Goal: Transaction & Acquisition: Book appointment/travel/reservation

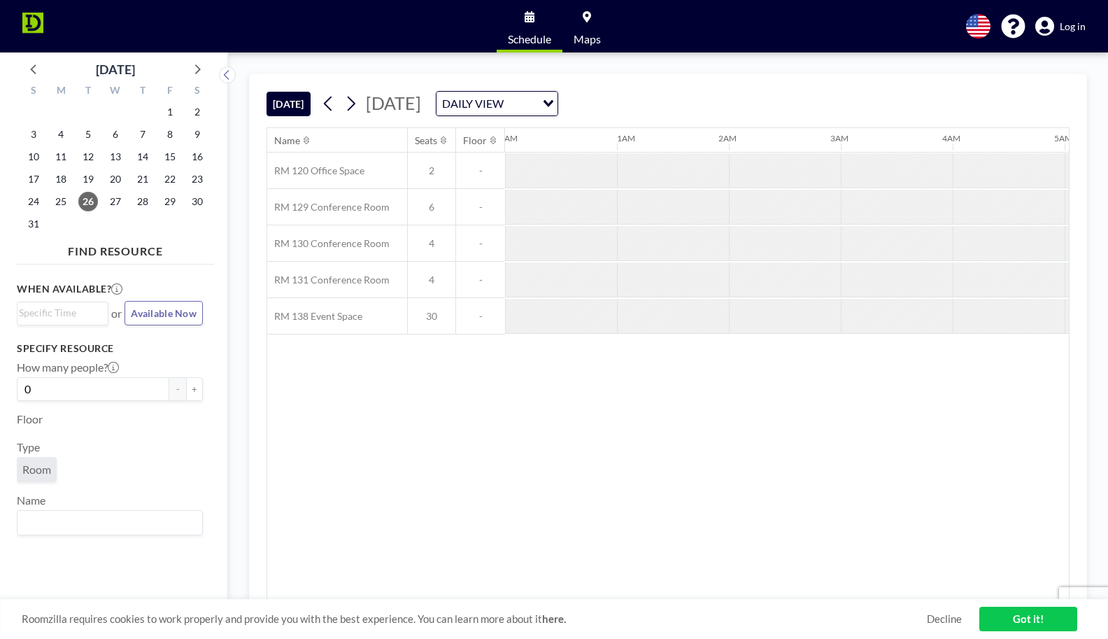
click at [1022, 613] on link "Got it!" at bounding box center [1028, 618] width 98 height 24
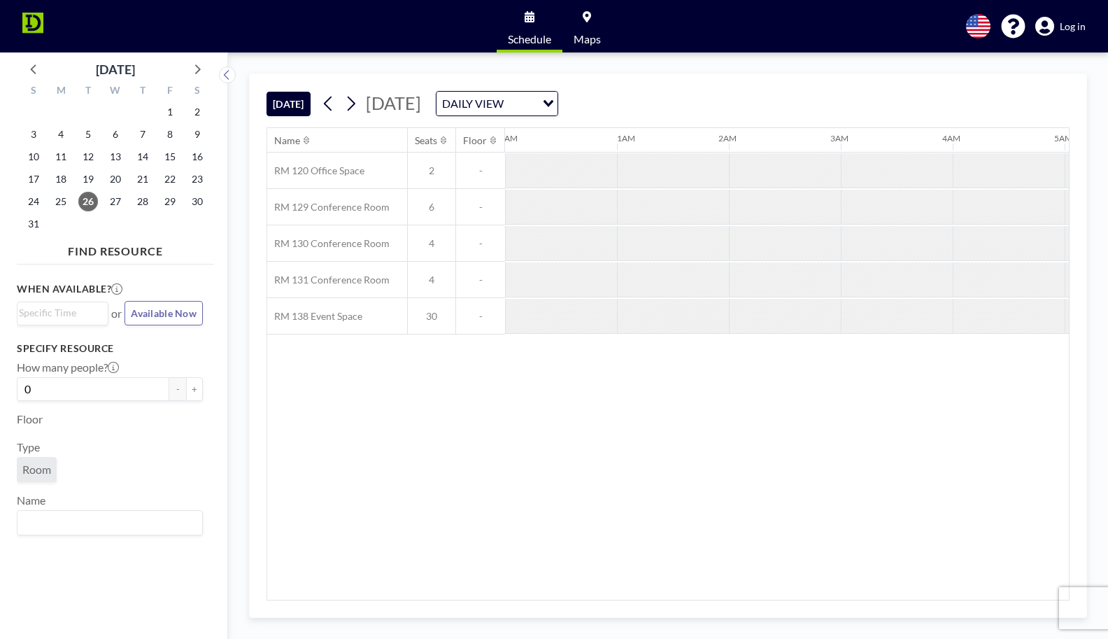
click at [1062, 24] on span "Log in" at bounding box center [1073, 26] width 26 height 13
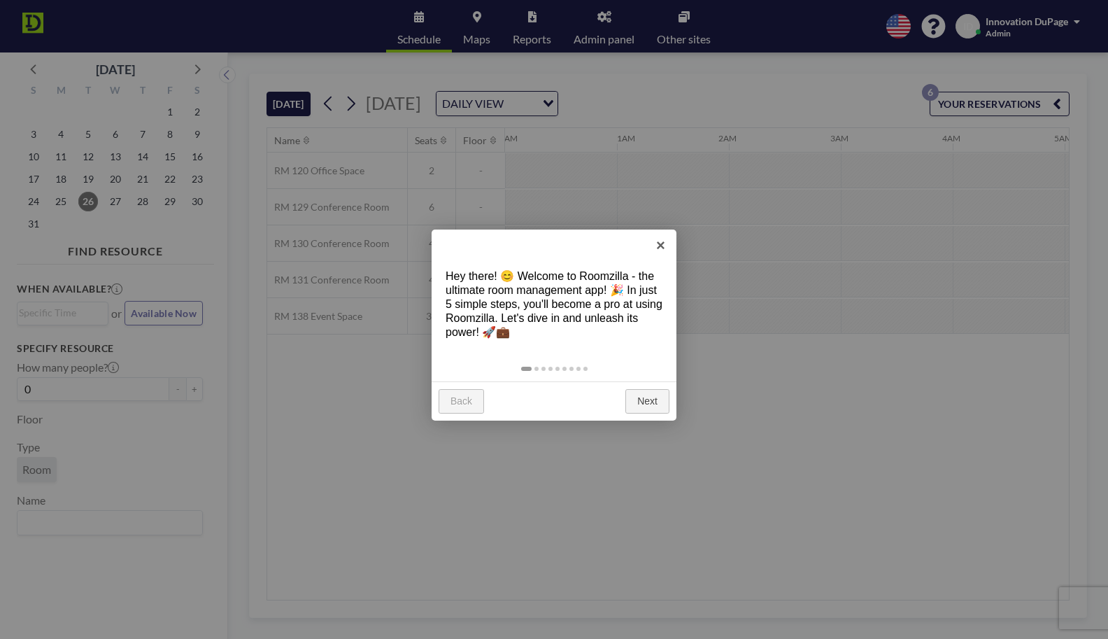
scroll to position [0, 895]
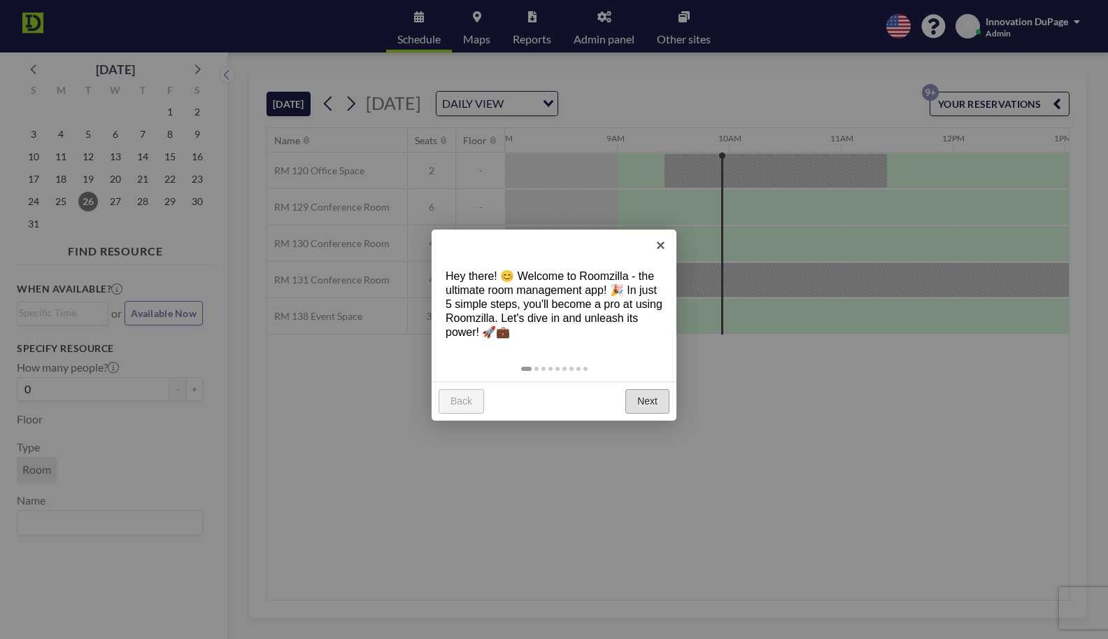
click at [632, 401] on link "Next" at bounding box center [647, 401] width 44 height 25
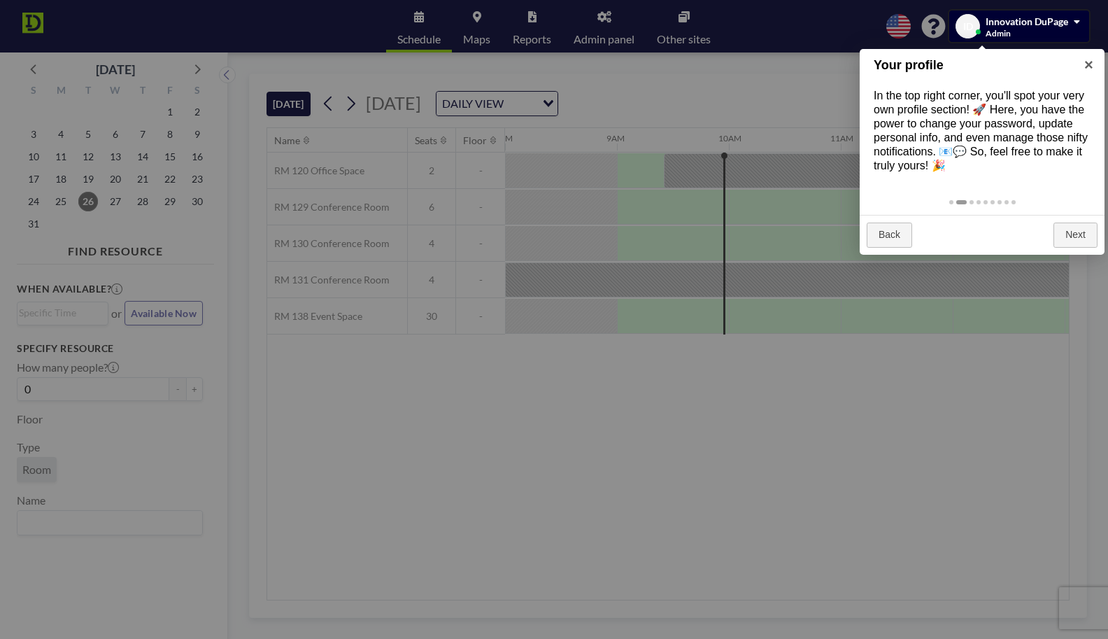
click at [595, 435] on div at bounding box center [554, 319] width 1108 height 639
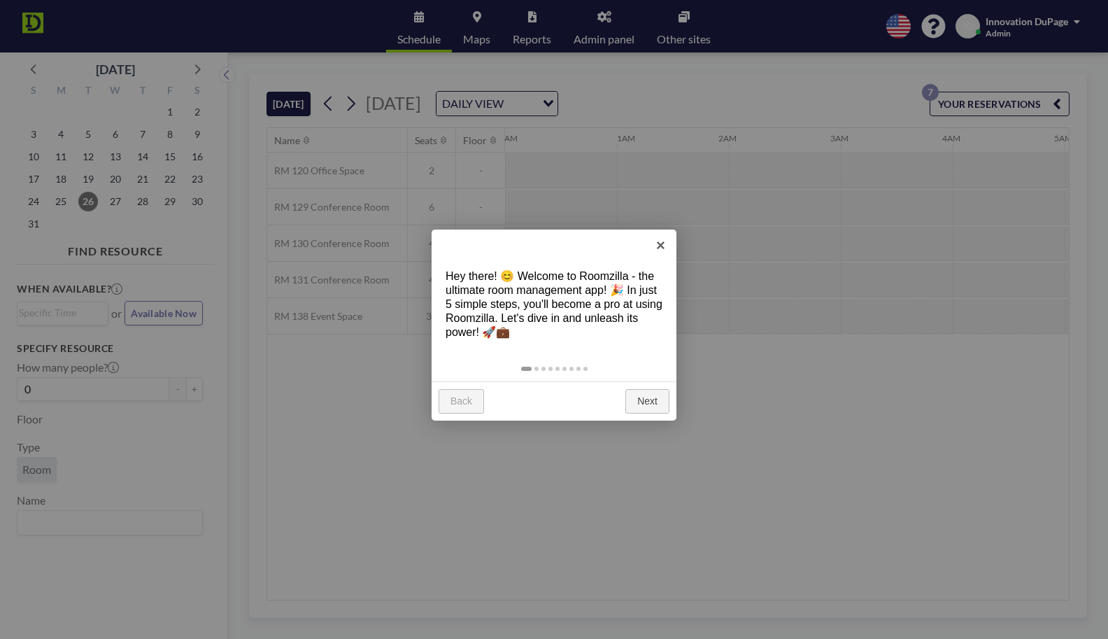
scroll to position [0, 895]
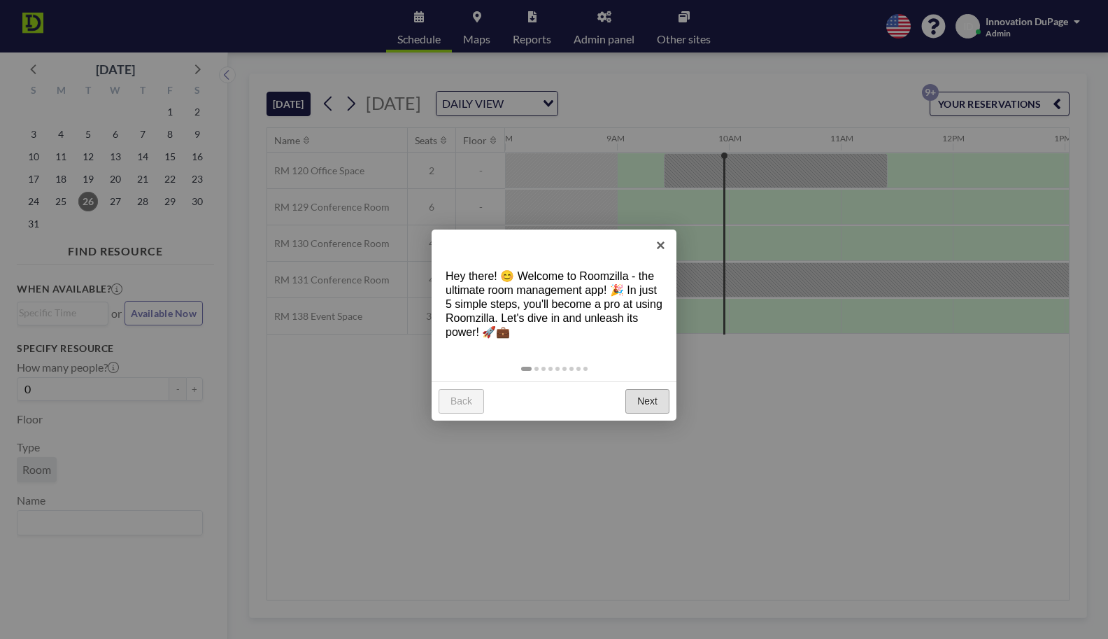
click at [637, 399] on link "Next" at bounding box center [647, 401] width 44 height 25
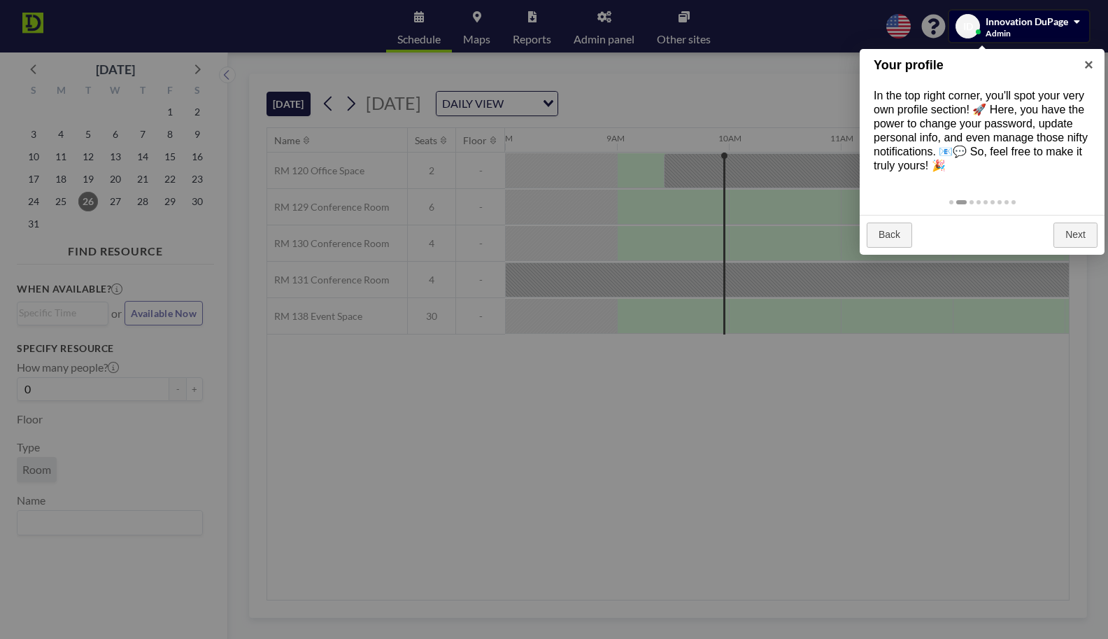
click at [1013, 31] on div at bounding box center [1019, 25] width 140 height 31
click at [1063, 27] on div at bounding box center [1019, 25] width 140 height 31
click at [1079, 21] on div at bounding box center [1019, 25] width 140 height 31
click at [1019, 20] on div at bounding box center [1019, 25] width 140 height 31
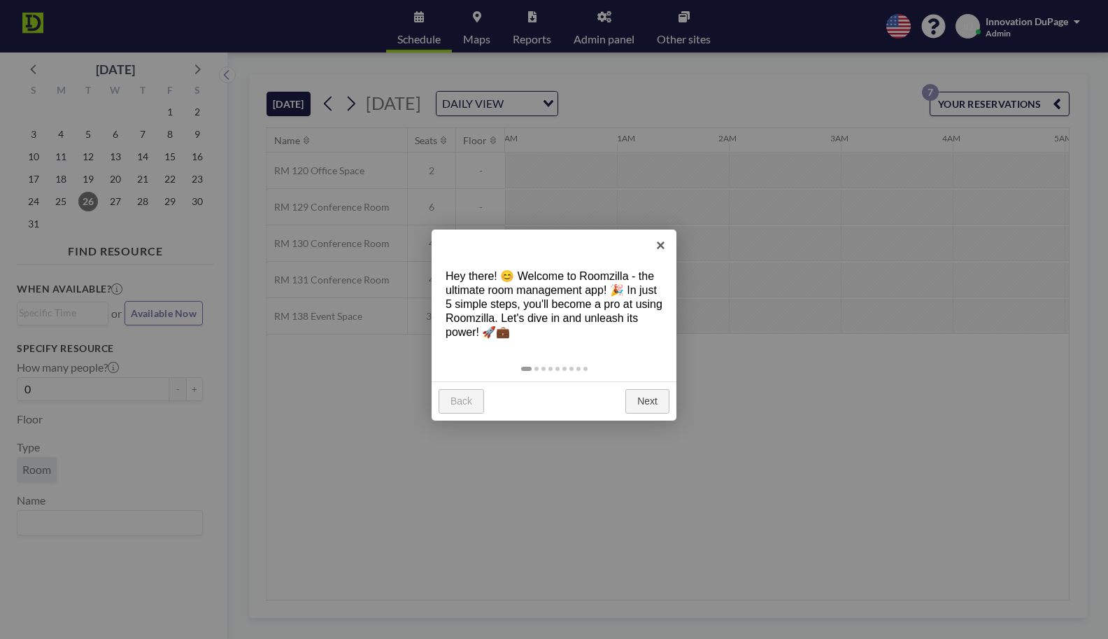
scroll to position [0, 895]
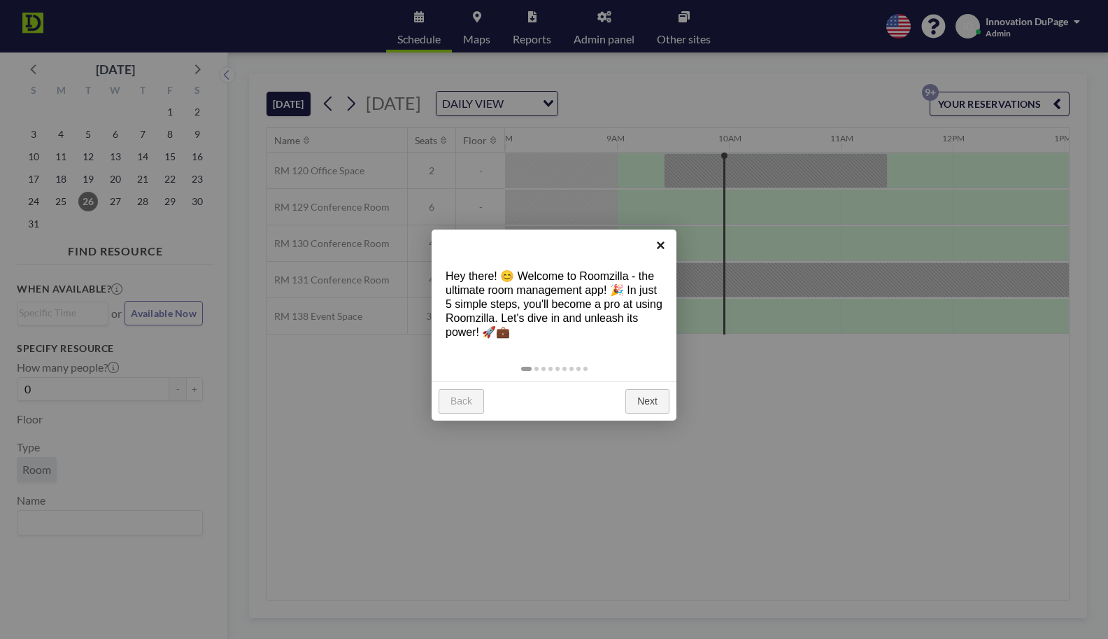
click at [662, 250] on link "×" at bounding box center [660, 244] width 31 height 31
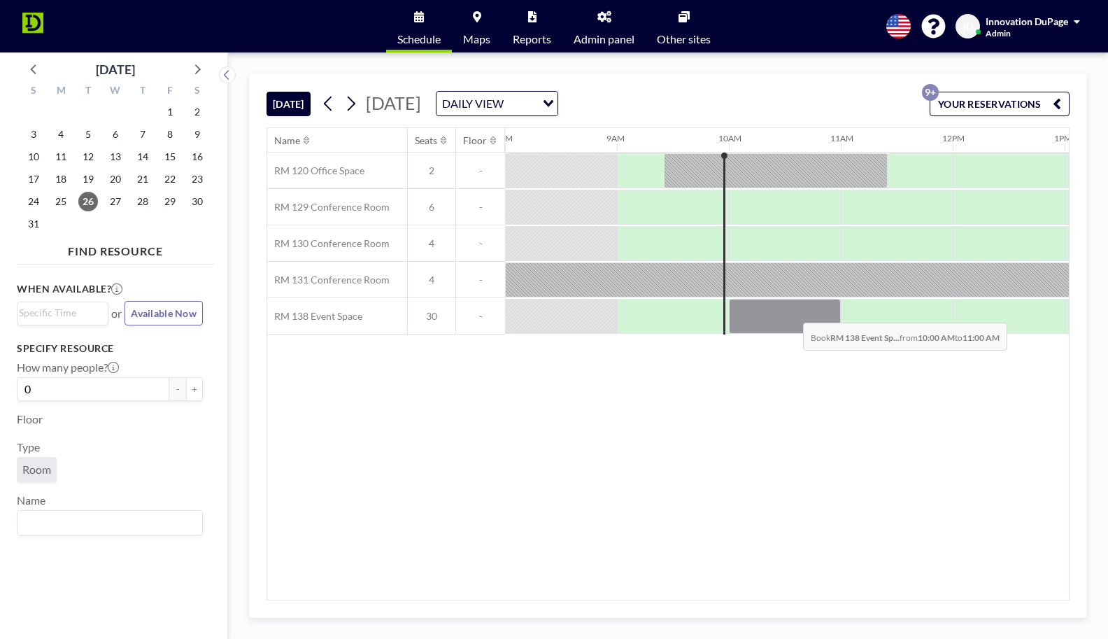
click at [792, 312] on div at bounding box center [785, 316] width 112 height 35
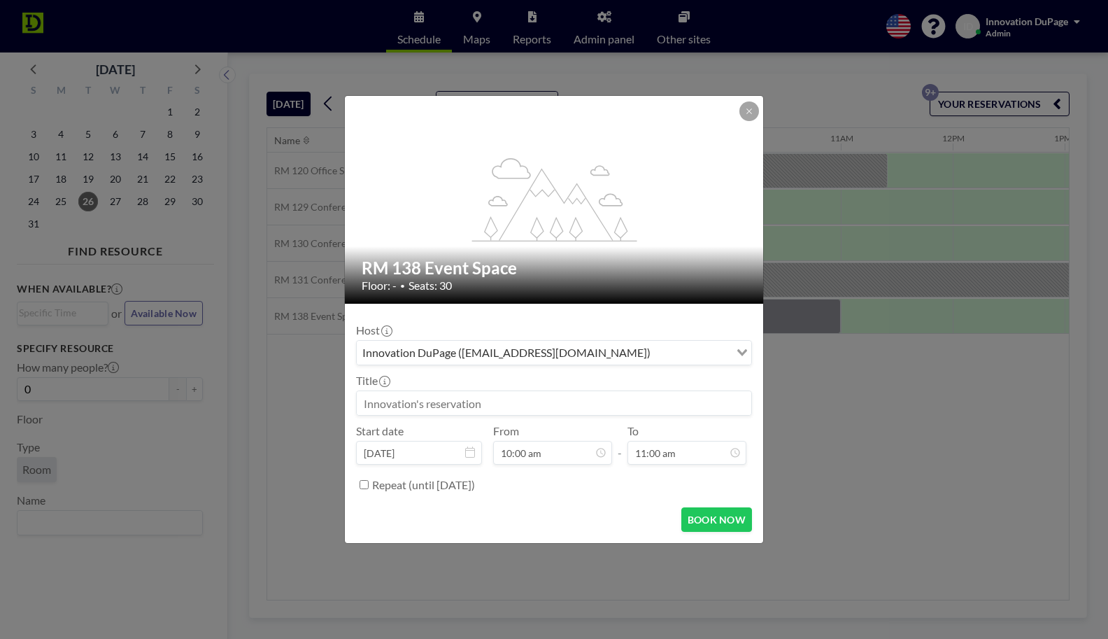
click at [584, 397] on input at bounding box center [554, 403] width 394 height 24
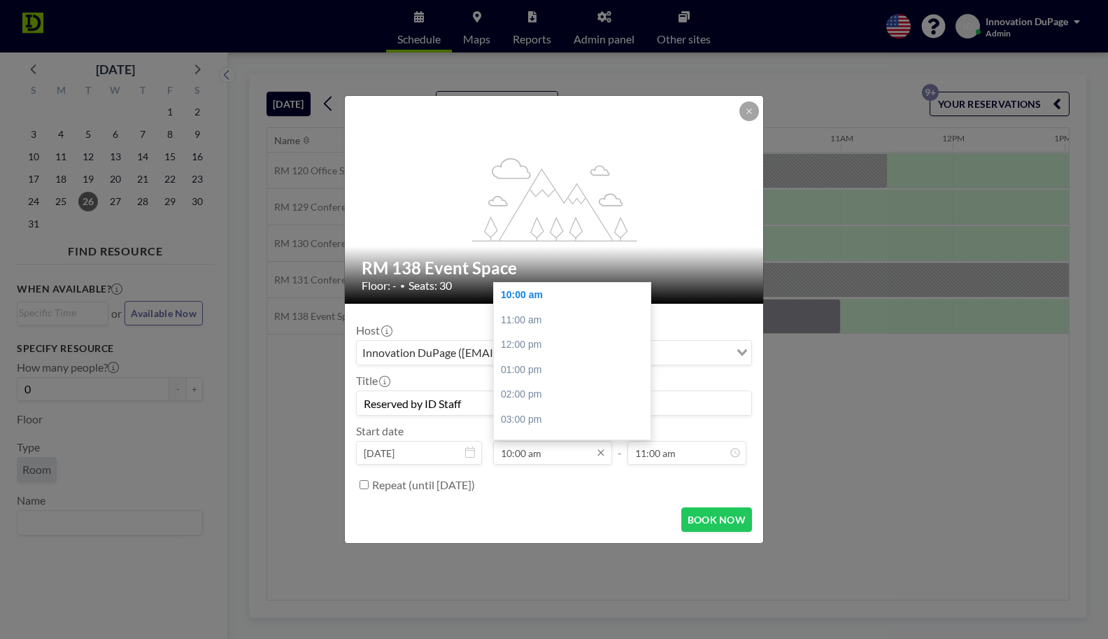
type input "Reserved by ID Staff"
click at [521, 460] on input "10:00 am" at bounding box center [552, 453] width 119 height 24
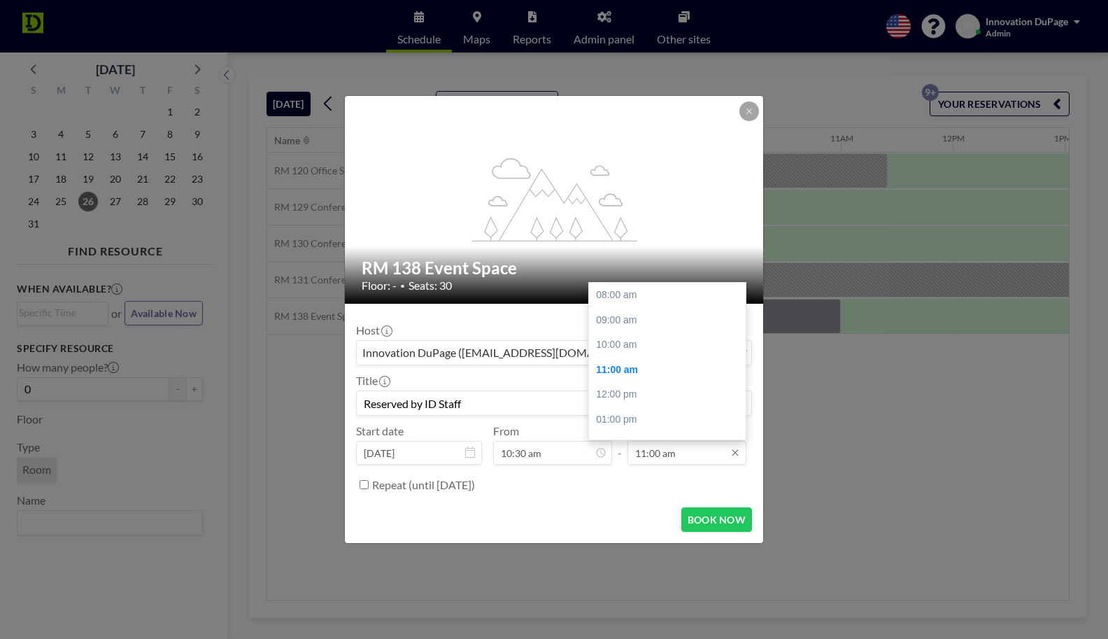
scroll to position [73, 0]
type input "10:30 am"
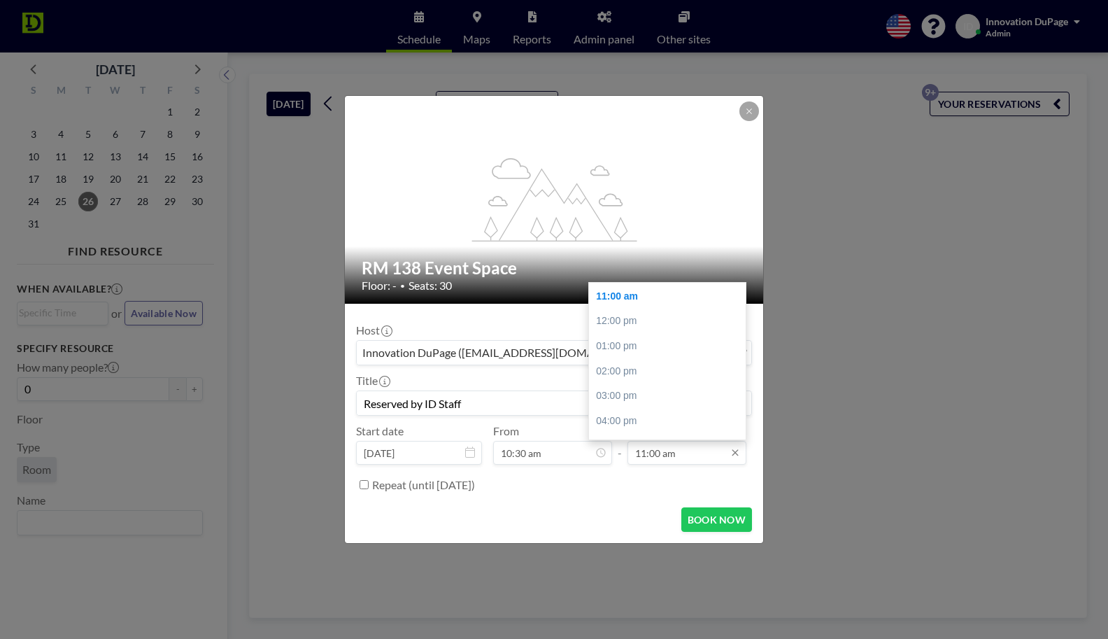
click at [661, 460] on input "11:00 am" at bounding box center [686, 453] width 119 height 24
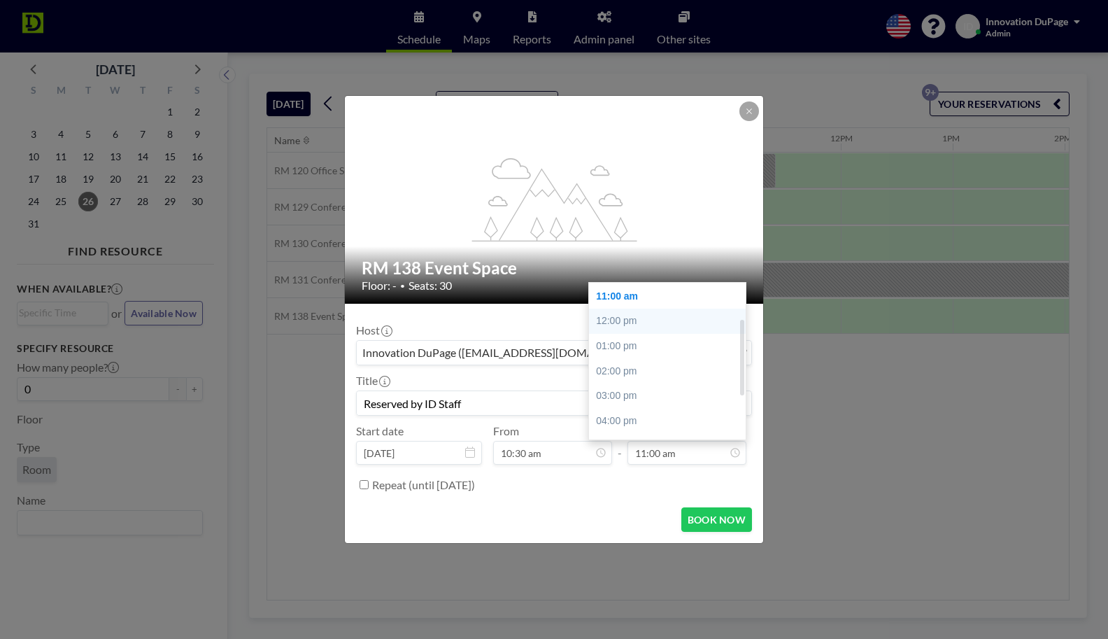
click at [647, 329] on div "12:00 pm" at bounding box center [667, 320] width 157 height 25
click at [655, 456] on input "12:00 pm" at bounding box center [686, 453] width 119 height 24
click at [657, 453] on input "12:30 pm" at bounding box center [686, 453] width 119 height 24
click at [652, 453] on input "12:30 pm" at bounding box center [686, 453] width 119 height 24
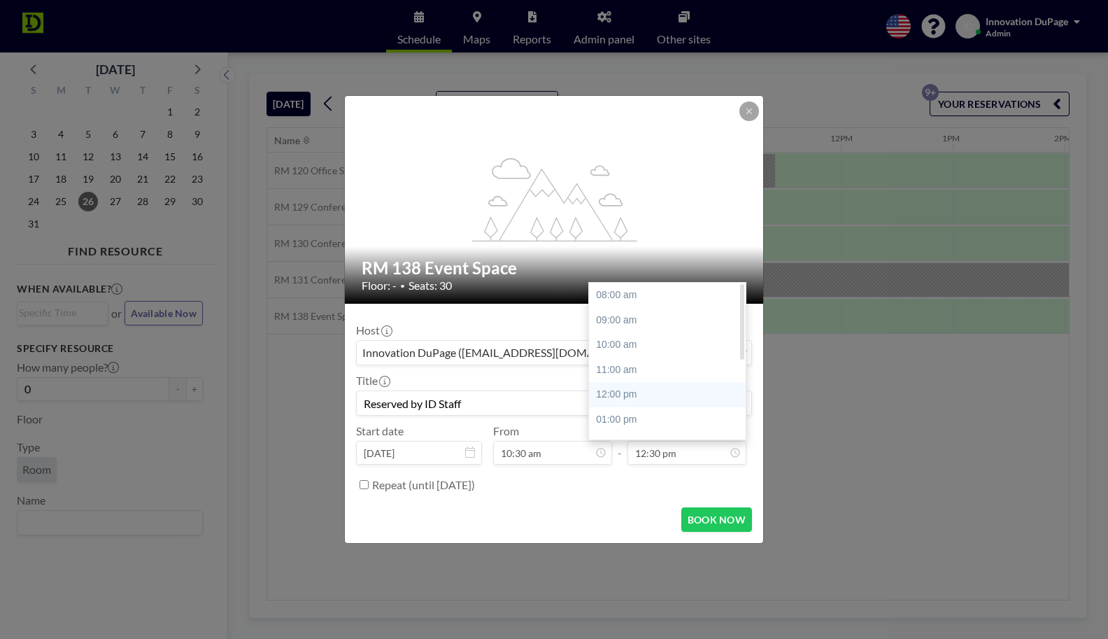
click at [647, 392] on div "12:00 pm" at bounding box center [667, 394] width 157 height 25
type input "12:00 pm"
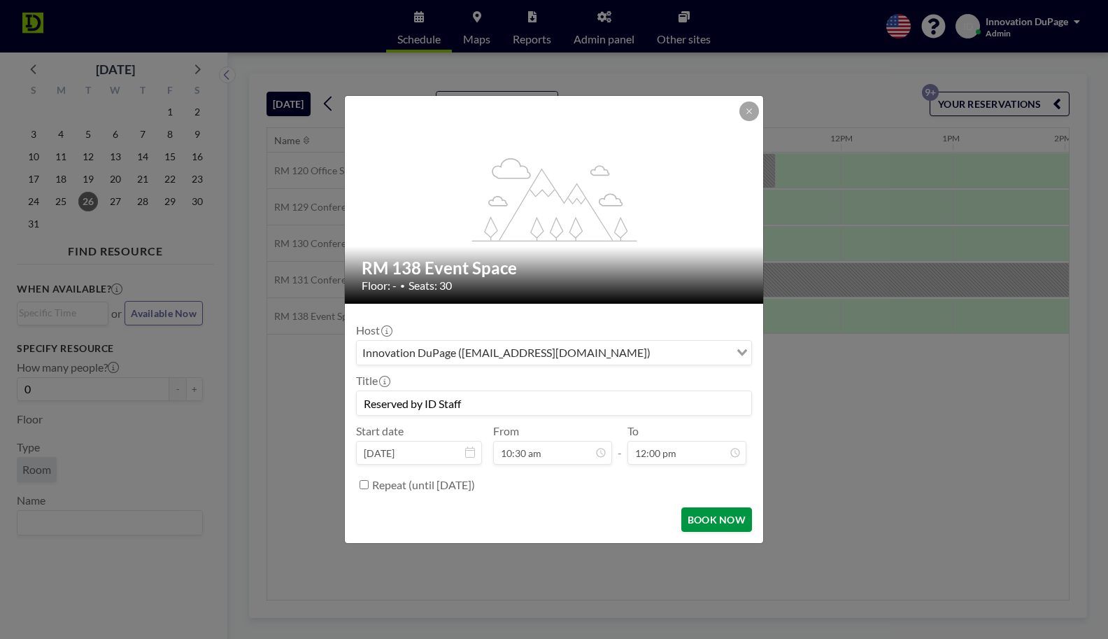
click at [706, 522] on button "BOOK NOW" at bounding box center [716, 519] width 71 height 24
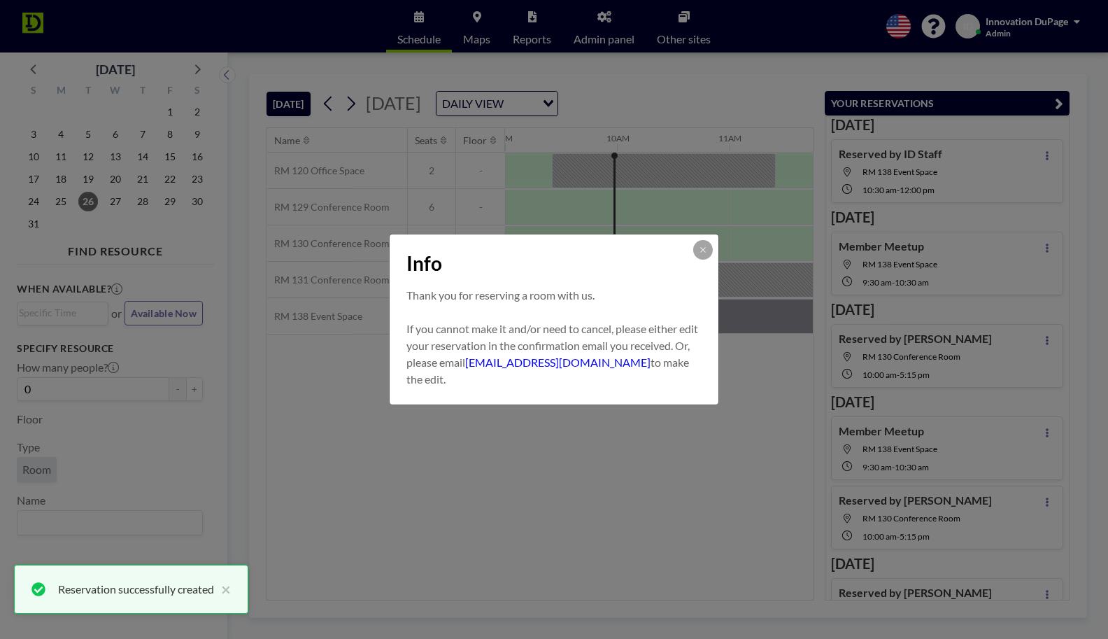
scroll to position [0, 0]
click at [703, 252] on icon at bounding box center [703, 250] width 8 height 8
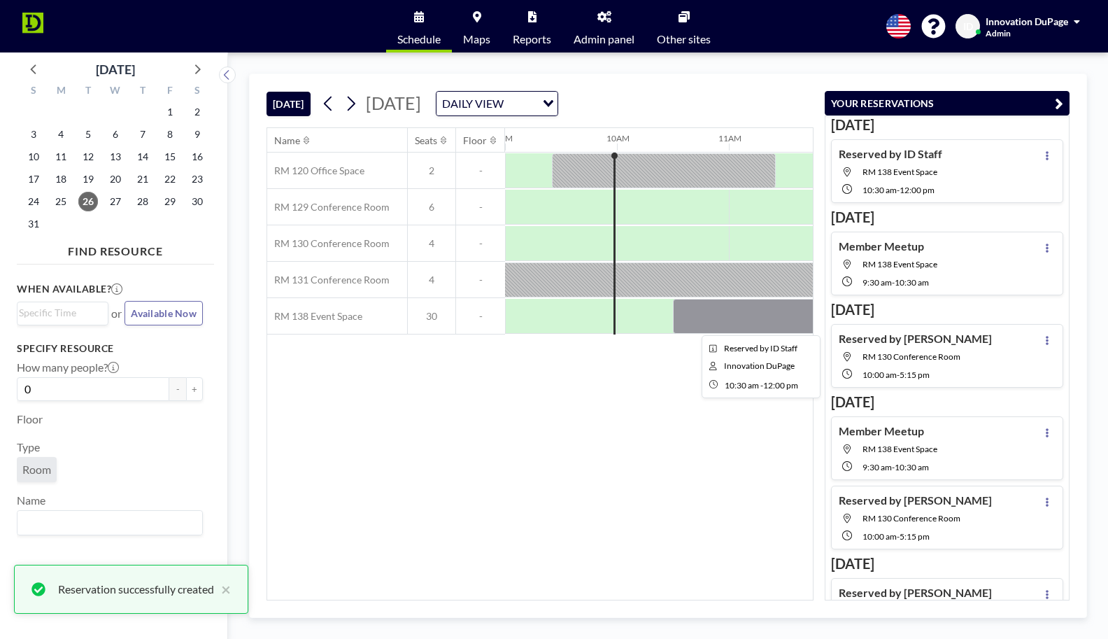
click at [702, 323] on div at bounding box center [757, 316] width 168 height 35
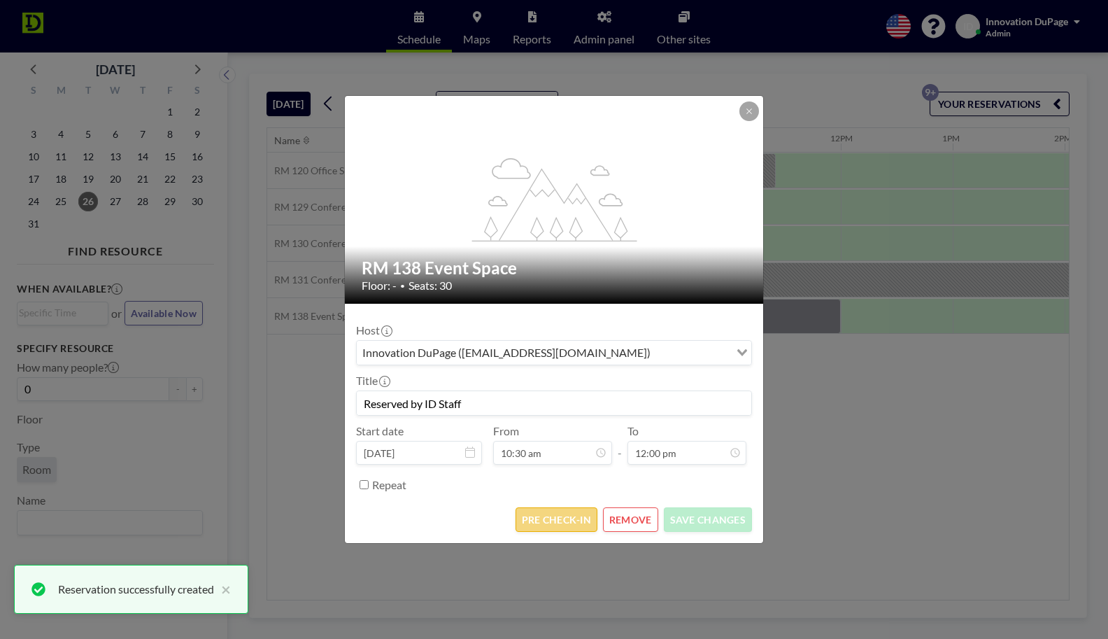
scroll to position [98, 0]
click at [576, 521] on button "PRE CHECK-IN" at bounding box center [556, 519] width 82 height 24
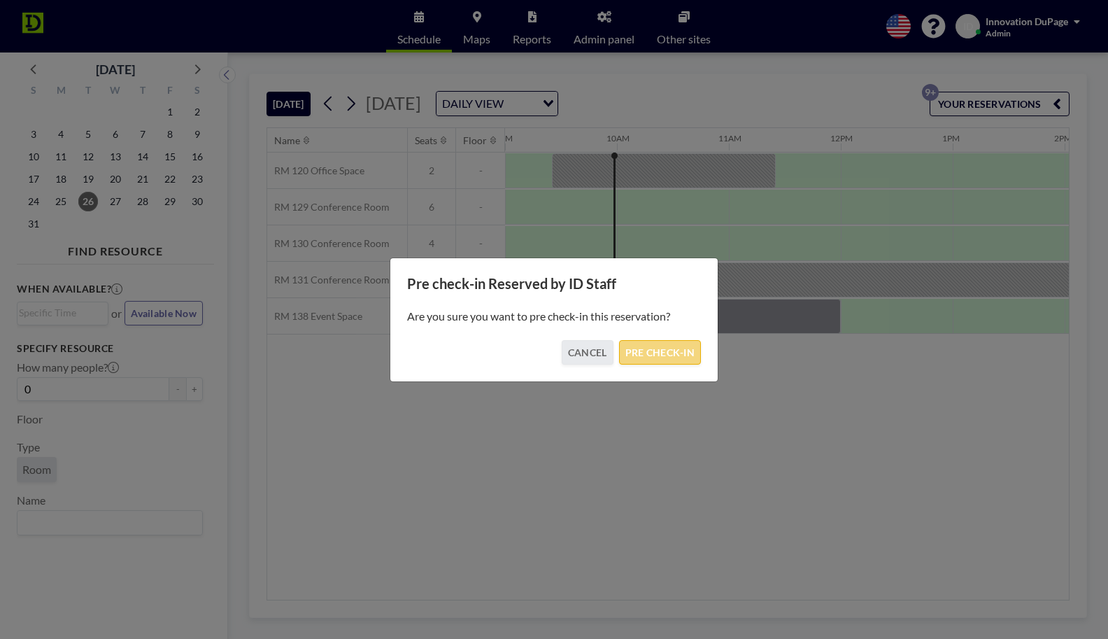
click at [666, 348] on button "PRE CHECK-IN" at bounding box center [660, 352] width 82 height 24
